Goal: Task Accomplishment & Management: Use online tool/utility

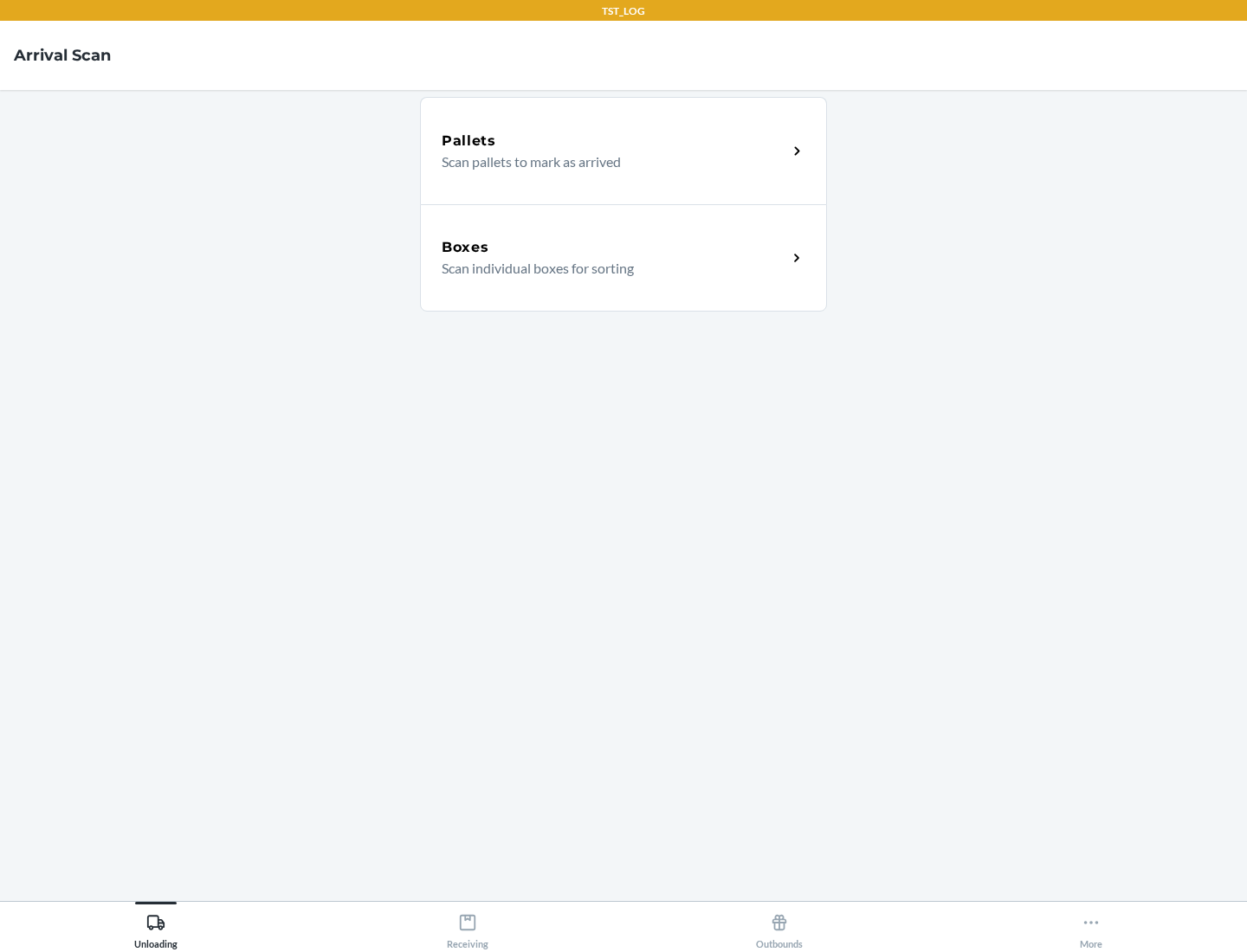
click at [614, 247] on div "Boxes" at bounding box center [614, 247] width 345 height 21
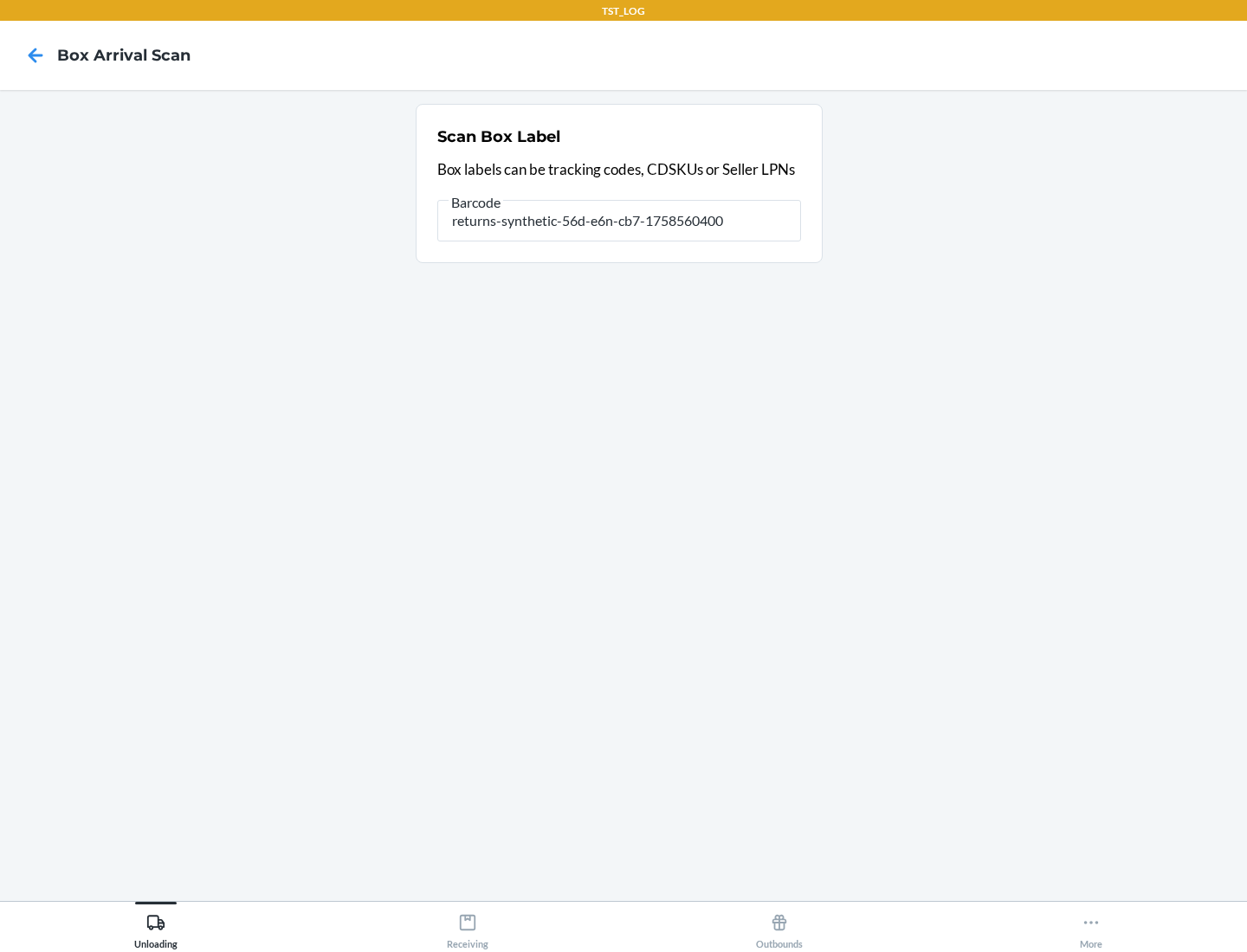
type input "returns-synthetic-56d-e6n-cb7-1758560400"
